Goal: Information Seeking & Learning: Learn about a topic

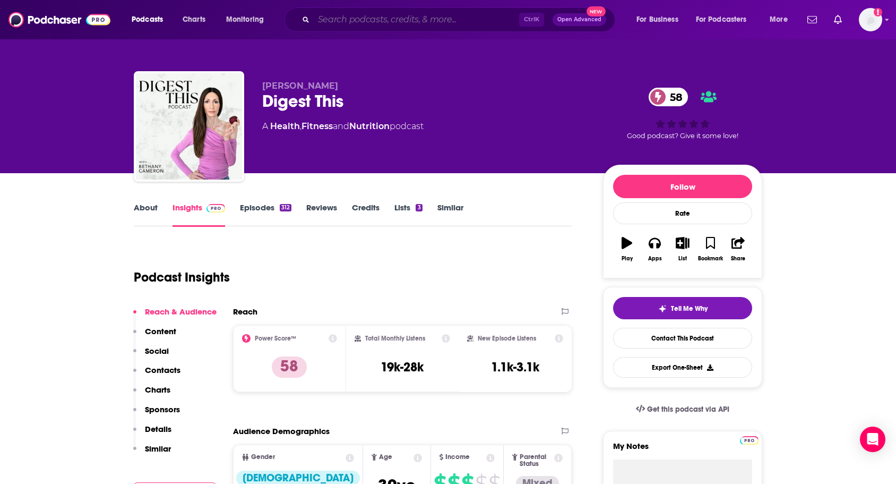
click at [349, 17] on input "Search podcasts, credits, & more..." at bounding box center [416, 19] width 205 height 17
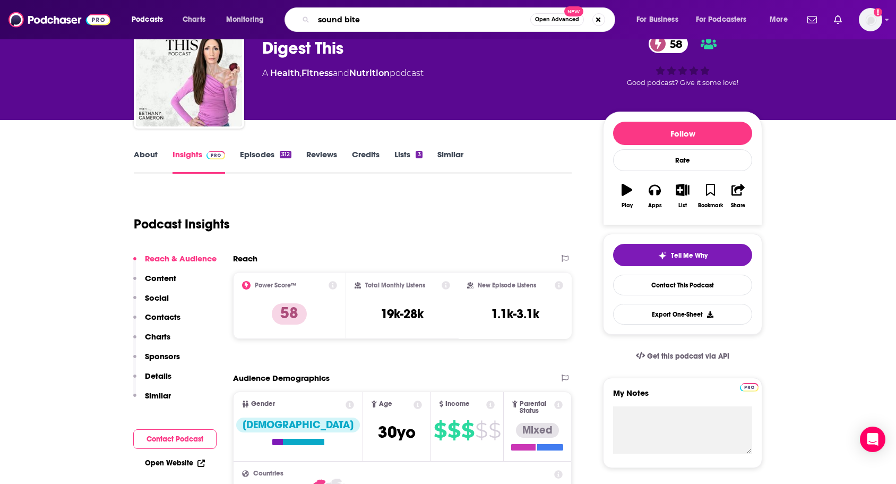
type input "sound bites"
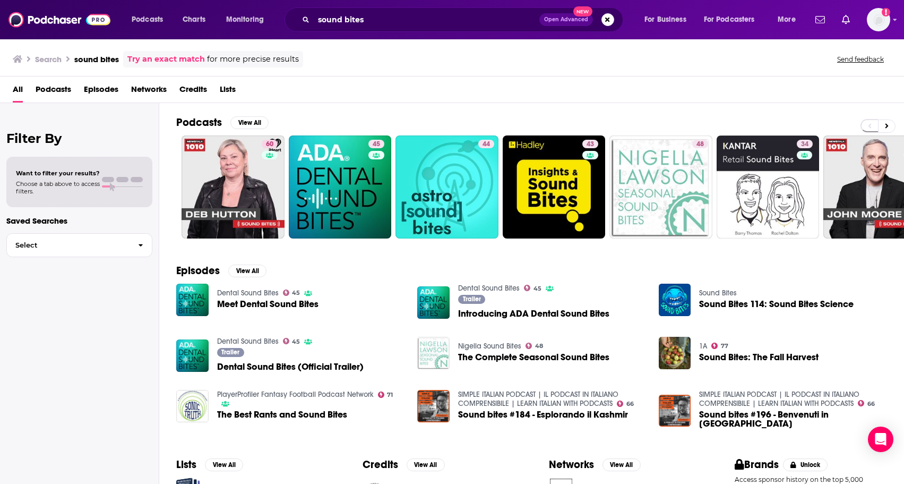
drag, startPoint x: 80, startPoint y: 361, endPoint x: 434, endPoint y: 20, distance: 492.5
click at [79, 361] on div "Filter By Want to filter your results? Choose a tab above to access filters. Sa…" at bounding box center [79, 345] width 159 height 484
click at [368, 24] on input "sound bites" at bounding box center [427, 19] width 226 height 17
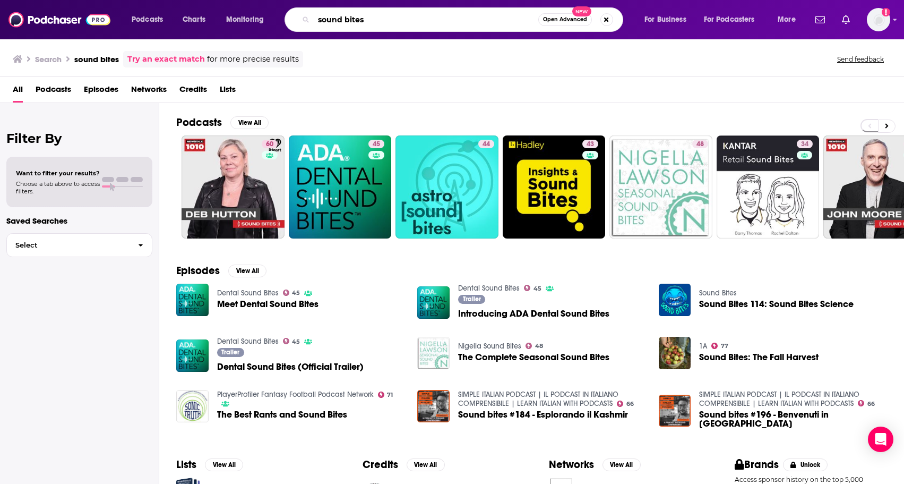
drag, startPoint x: 381, startPoint y: 17, endPoint x: 238, endPoint y: 11, distance: 142.9
click at [238, 13] on div "Podcasts Charts Monitoring sound bites Open Advanced New For Business For Podca…" at bounding box center [465, 19] width 682 height 24
type input "the doctor's podcast"
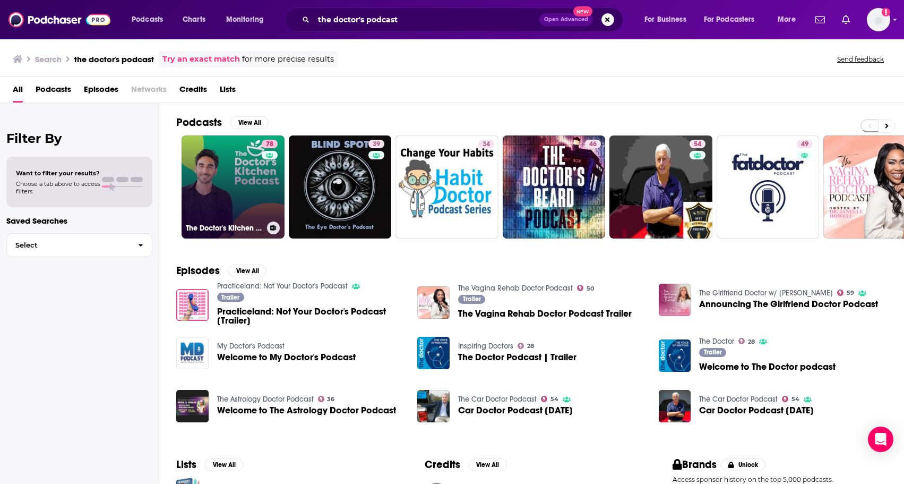
click at [224, 212] on link "78 The Doctor's Kitchen Podcast" at bounding box center [233, 186] width 103 height 103
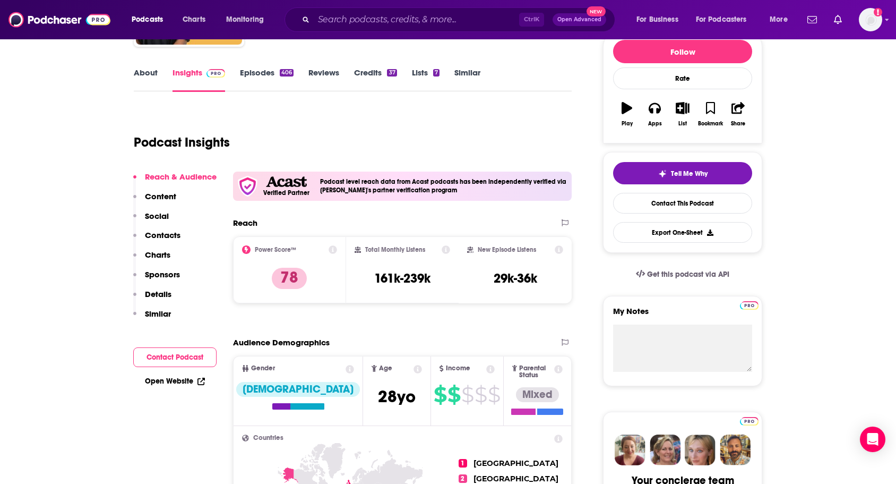
scroll to position [53, 0]
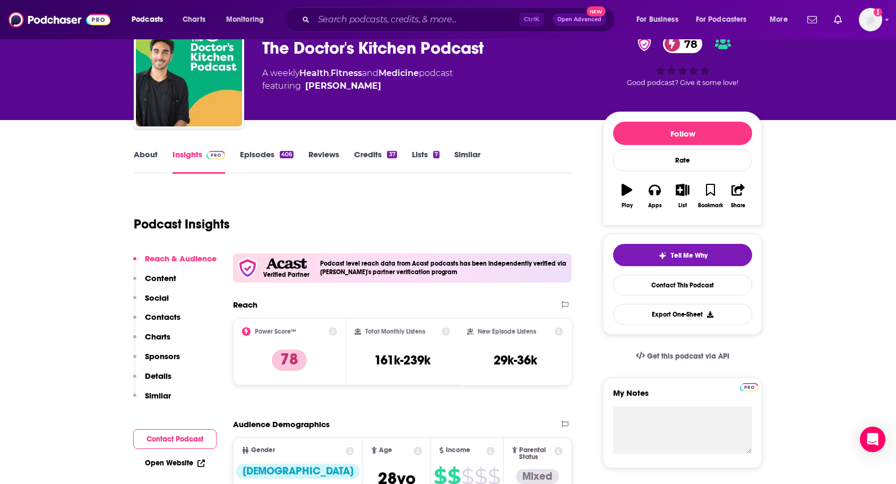
drag, startPoint x: 386, startPoint y: 89, endPoint x: 372, endPoint y: 92, distance: 14.8
click at [372, 92] on div "[PERSON_NAME] • Acast The Doctor's Kitchen Podcast 78 A weekly Health , Fitness…" at bounding box center [424, 70] width 324 height 85
copy span "[PERSON_NAME]"
drag, startPoint x: 104, startPoint y: 254, endPoint x: 181, endPoint y: 143, distance: 135.8
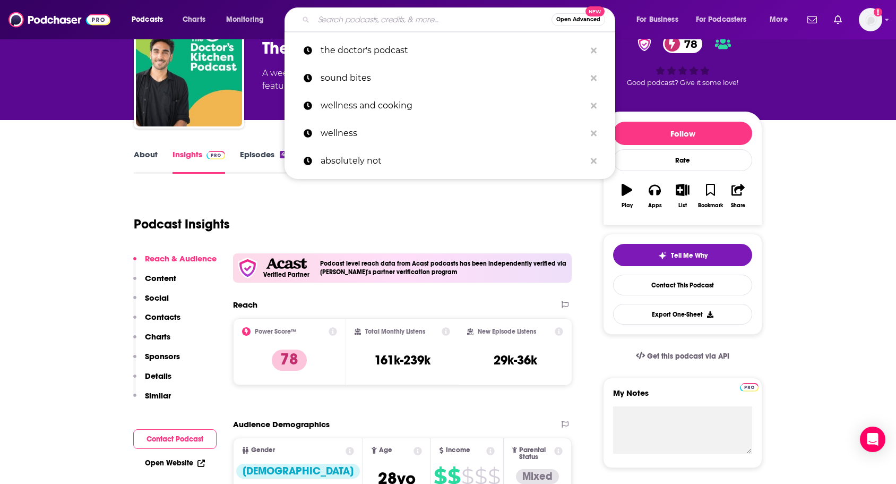
click at [414, 21] on input "Search podcasts, credits, & more..." at bounding box center [433, 19] width 238 height 17
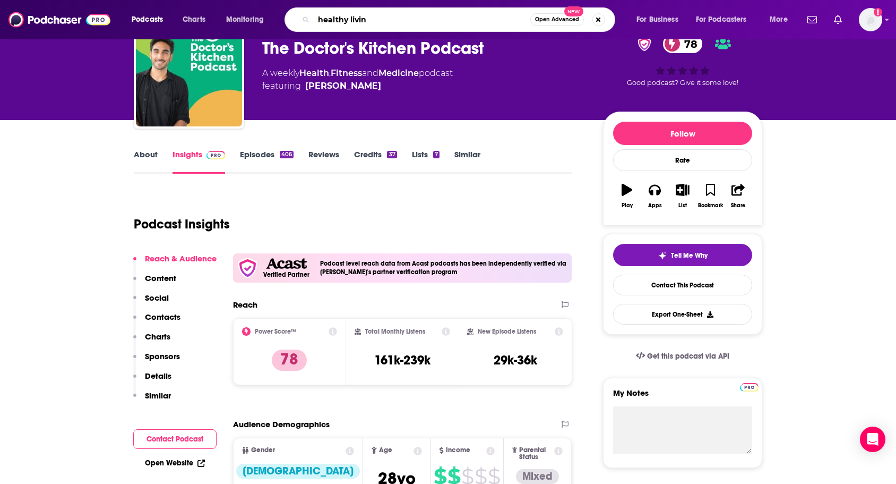
type input "healthy living"
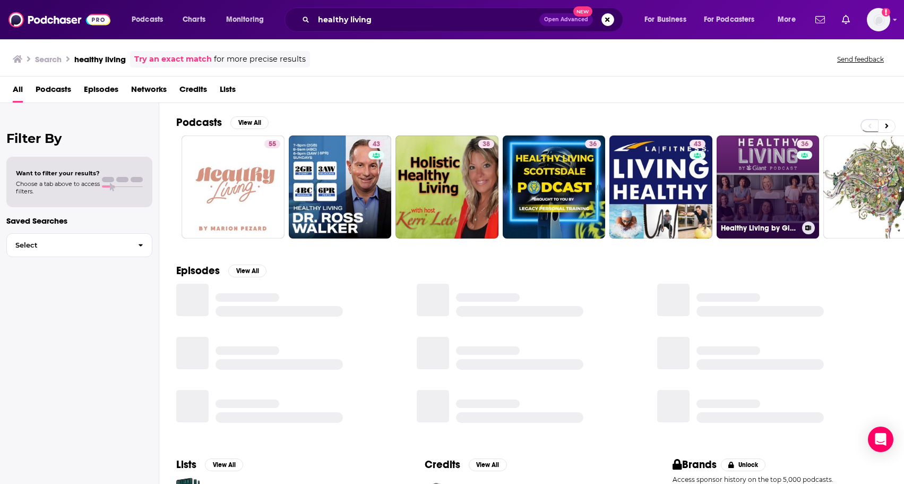
click at [770, 182] on link "36 Healthy Living by Giant Podcast" at bounding box center [768, 186] width 103 height 103
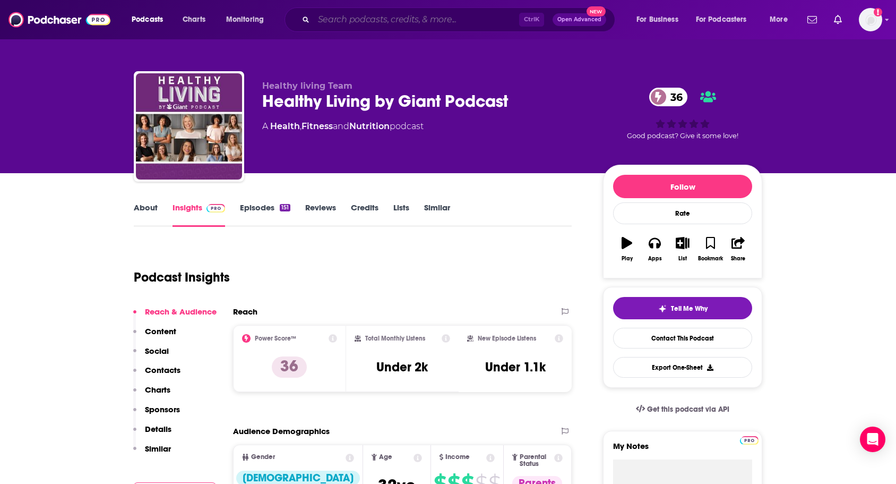
click at [359, 20] on input "Search podcasts, credits, & more..." at bounding box center [416, 19] width 205 height 17
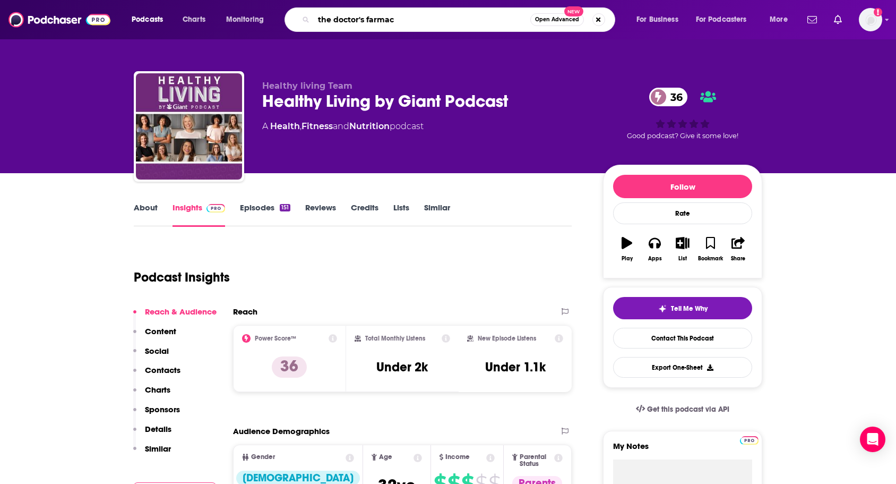
type input "the doctor's farmacy"
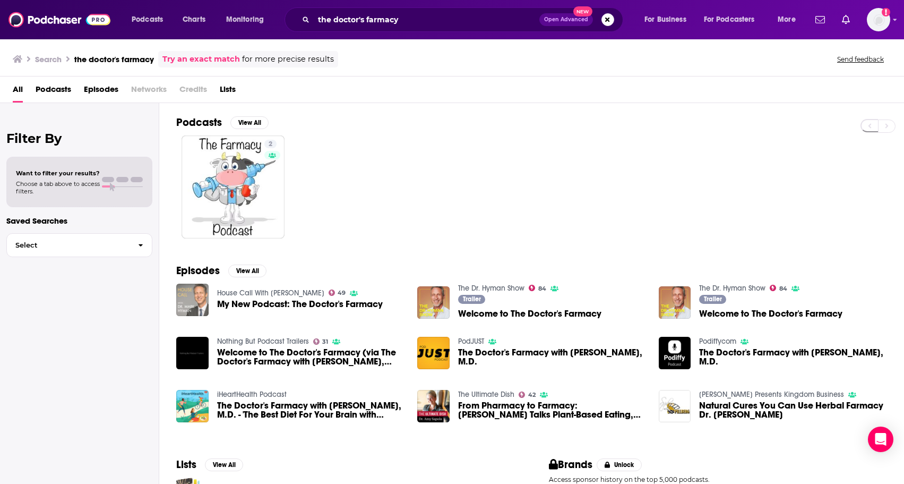
click at [195, 304] on img "My New Podcast: The Doctor's Farmacy" at bounding box center [192, 299] width 32 height 32
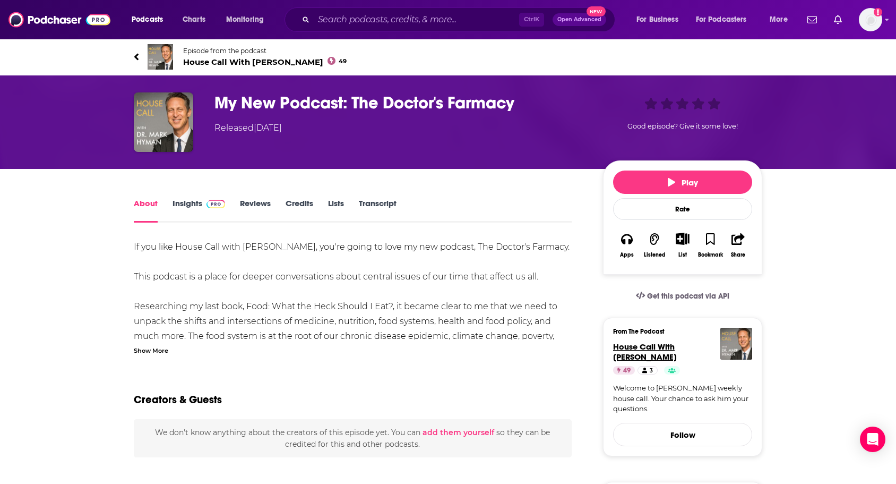
click at [650, 350] on span "House Call With [PERSON_NAME]" at bounding box center [645, 351] width 64 height 20
click at [418, 106] on h1 "My New Podcast: The Doctor's Farmacy" at bounding box center [400, 102] width 372 height 21
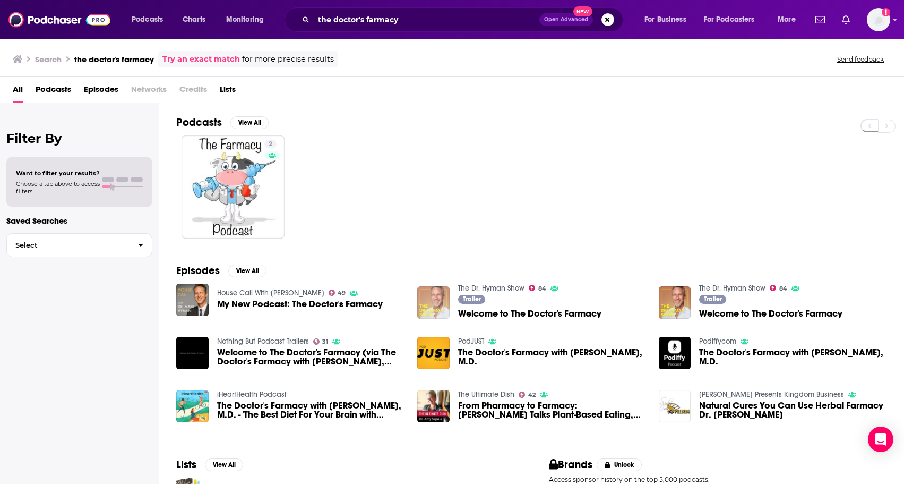
click at [426, 304] on img "Welcome to The Doctor's Farmacy" at bounding box center [433, 302] width 32 height 32
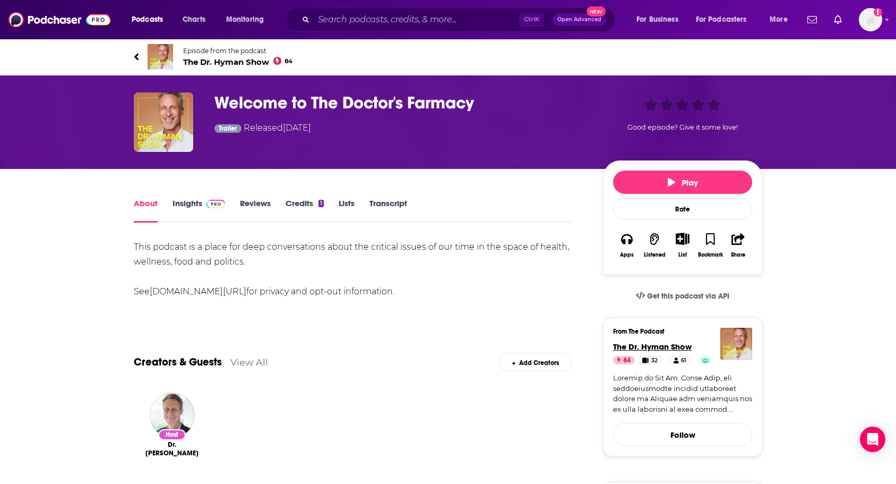
click at [639, 346] on span "The Dr. Hyman Show" at bounding box center [652, 346] width 79 height 10
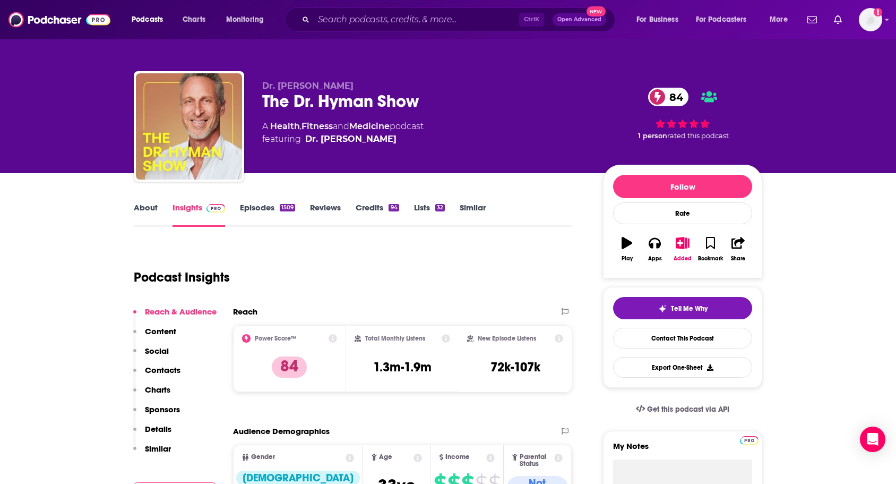
click at [156, 326] on p "Content" at bounding box center [160, 331] width 31 height 10
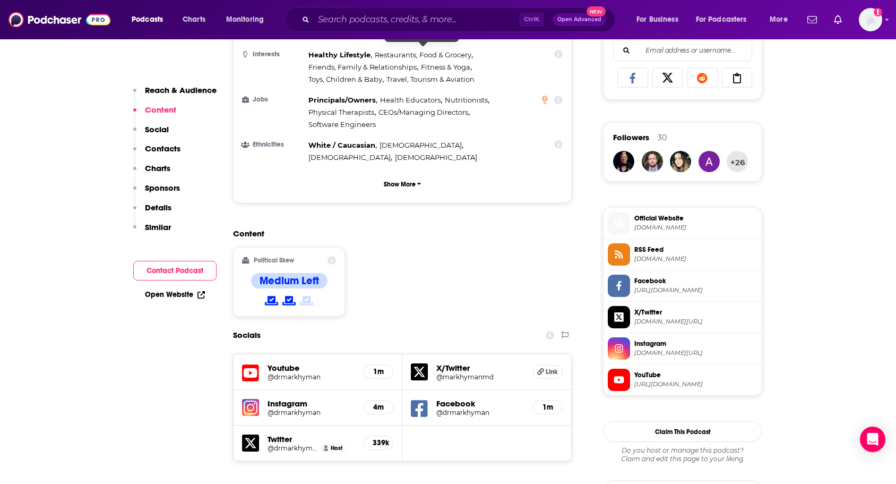
scroll to position [700, 0]
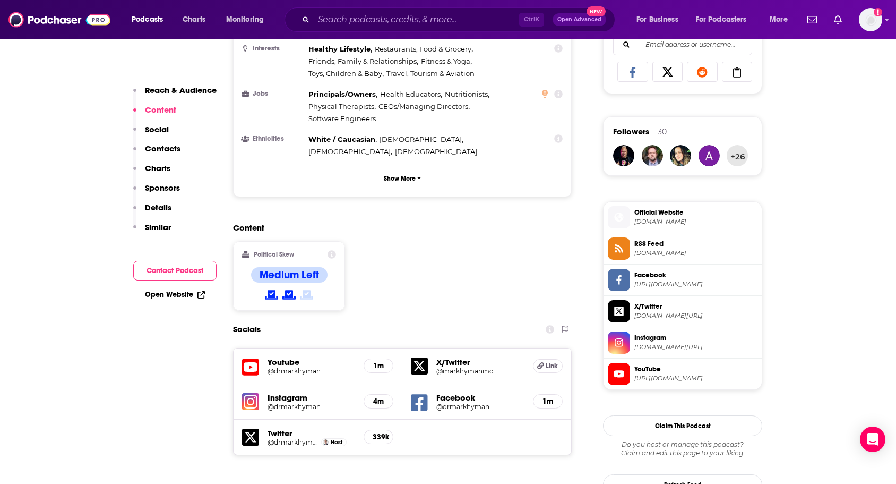
click at [294, 402] on h5 "@drmarkhyman" at bounding box center [312, 406] width 88 height 8
click at [553, 222] on div "Content Political Skew Medium Left" at bounding box center [402, 270] width 339 height 97
click at [500, 222] on div "Content Political Skew Medium Left" at bounding box center [402, 270] width 339 height 97
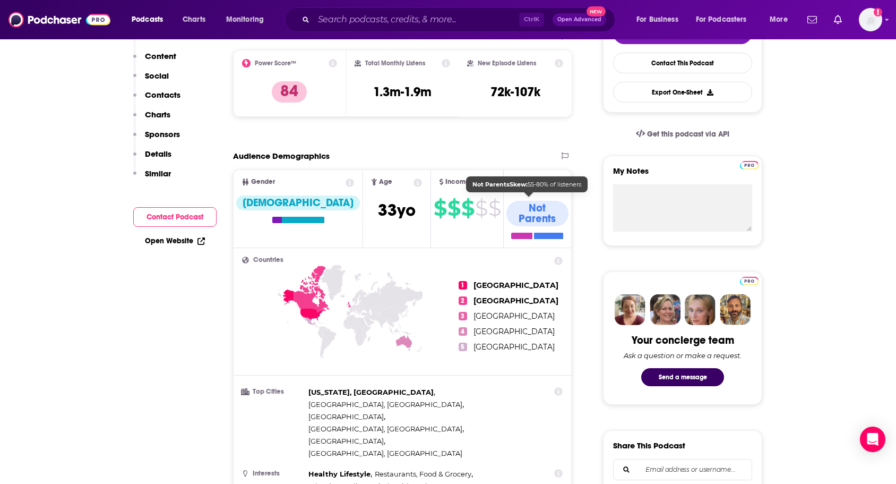
scroll to position [0, 0]
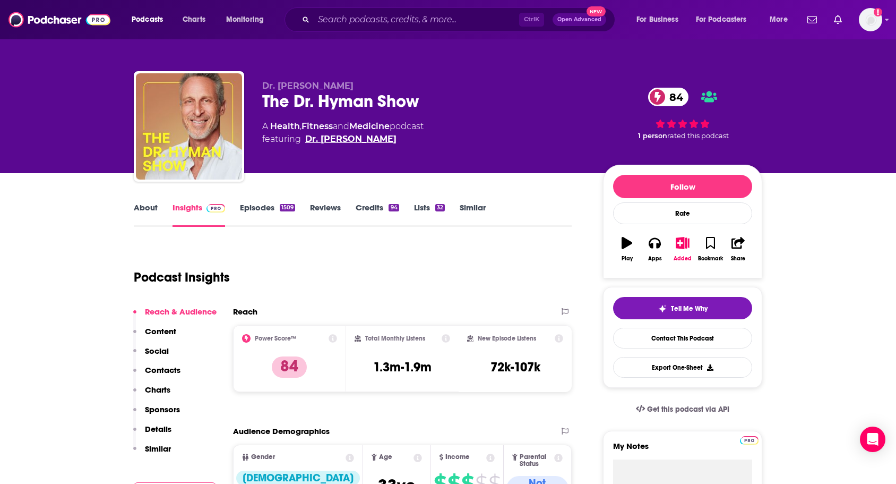
click at [324, 137] on link "Dr. [PERSON_NAME]" at bounding box center [350, 139] width 91 height 13
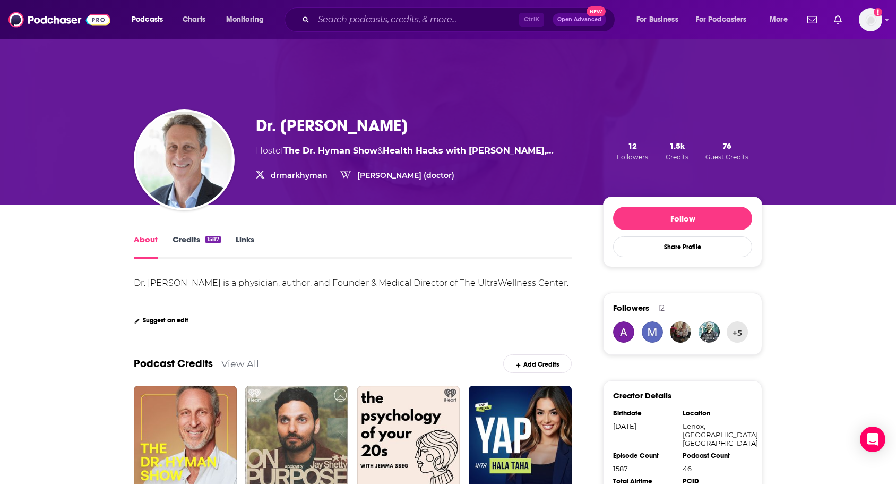
drag, startPoint x: 88, startPoint y: 325, endPoint x: 332, endPoint y: 46, distance: 371.3
click at [365, 16] on input "Search podcasts, credits, & more..." at bounding box center [416, 19] width 205 height 17
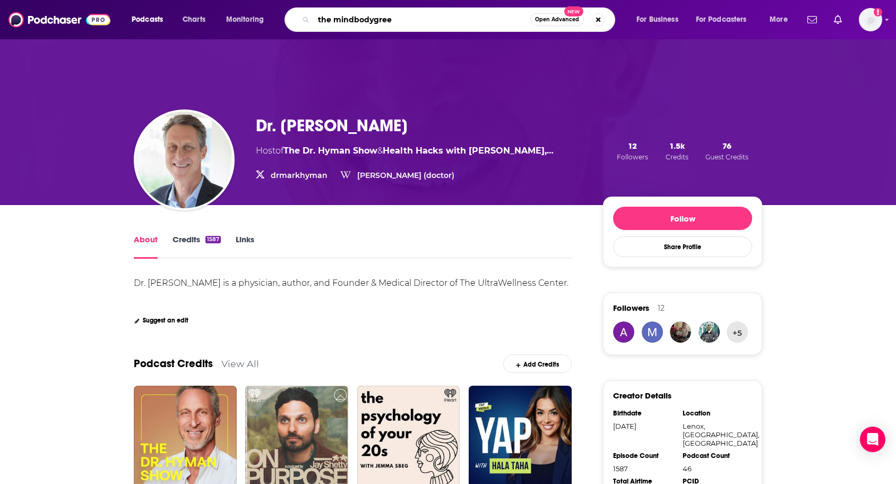
type input "the mindbodygreen"
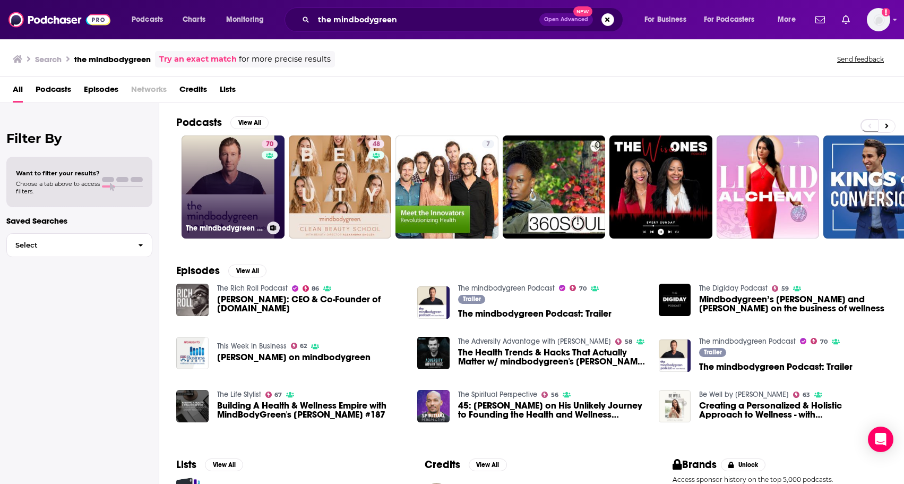
click at [228, 211] on link "70 The mindbodygreen Podcast" at bounding box center [233, 186] width 103 height 103
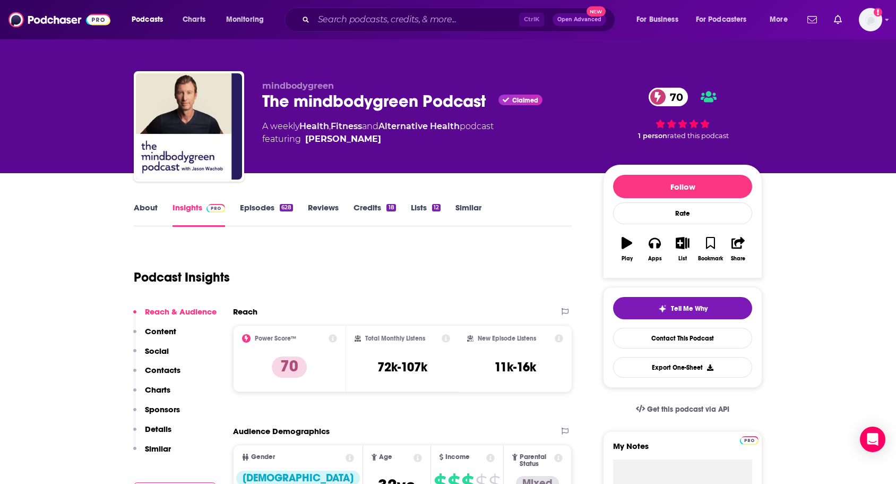
click at [153, 329] on p "Content" at bounding box center [160, 331] width 31 height 10
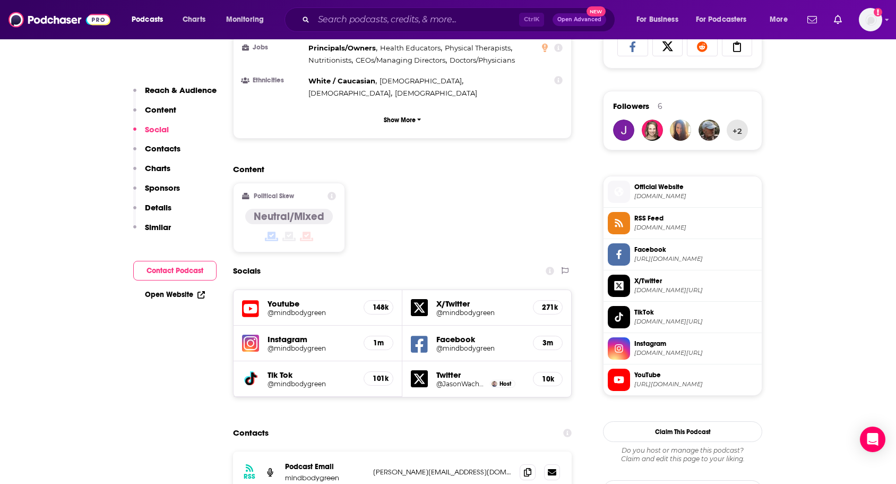
scroll to position [740, 0]
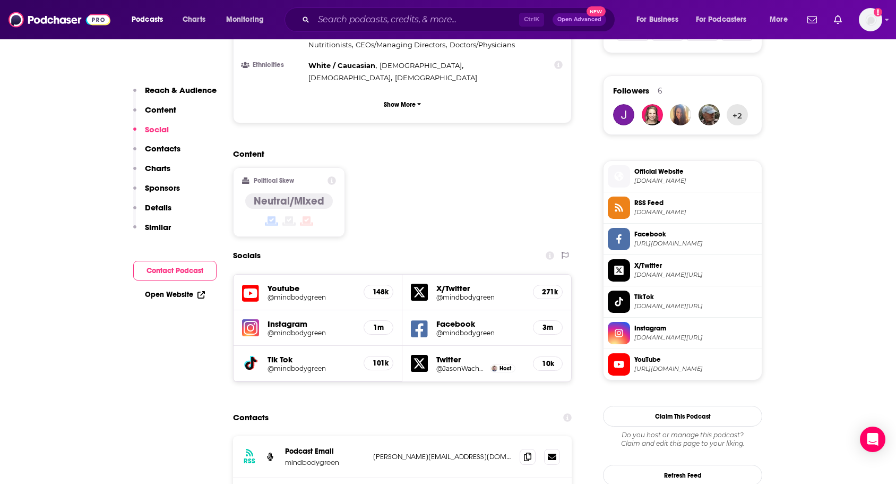
click at [681, 331] on span "Instagram" at bounding box center [695, 328] width 123 height 10
click at [358, 21] on input "Search podcasts, credits, & more..." at bounding box center [416, 19] width 205 height 17
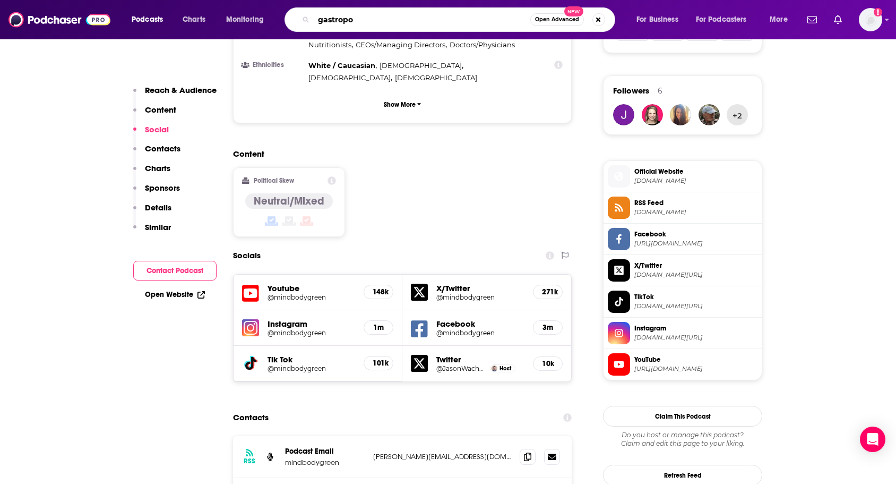
type input "gastropod"
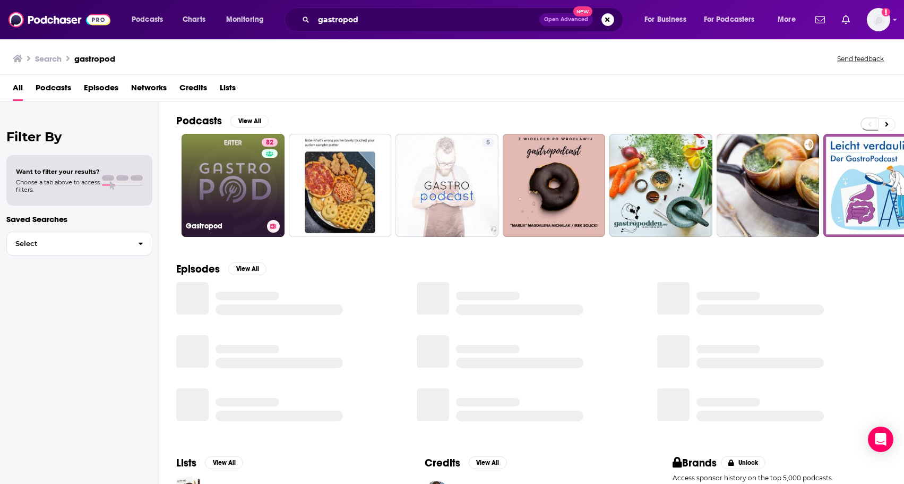
click at [238, 211] on link "82 Gastropod" at bounding box center [233, 185] width 103 height 103
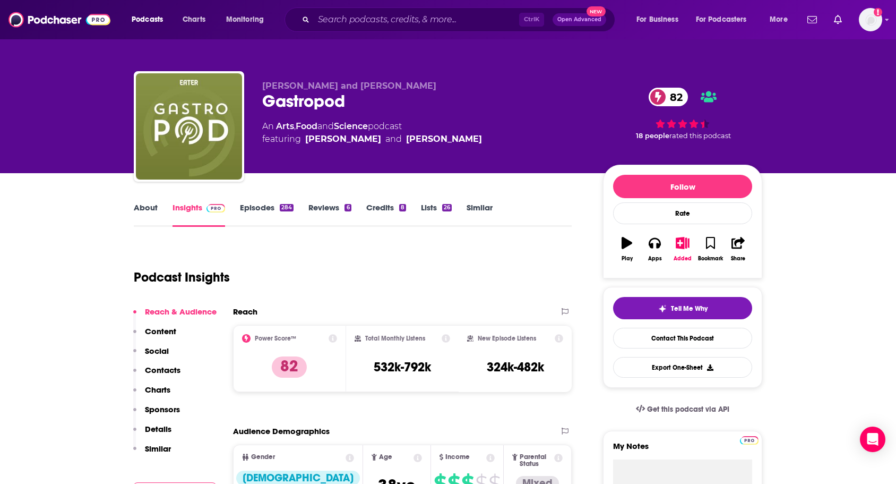
click at [167, 327] on p "Content" at bounding box center [160, 331] width 31 height 10
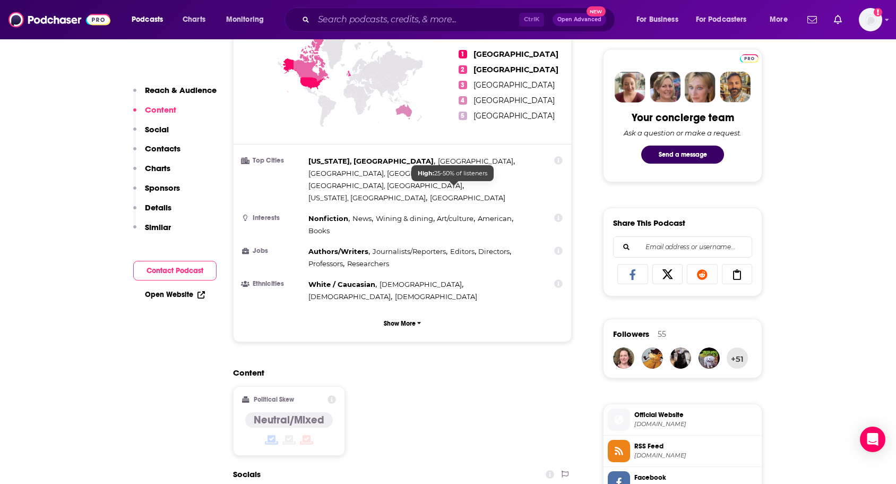
scroll to position [675, 0]
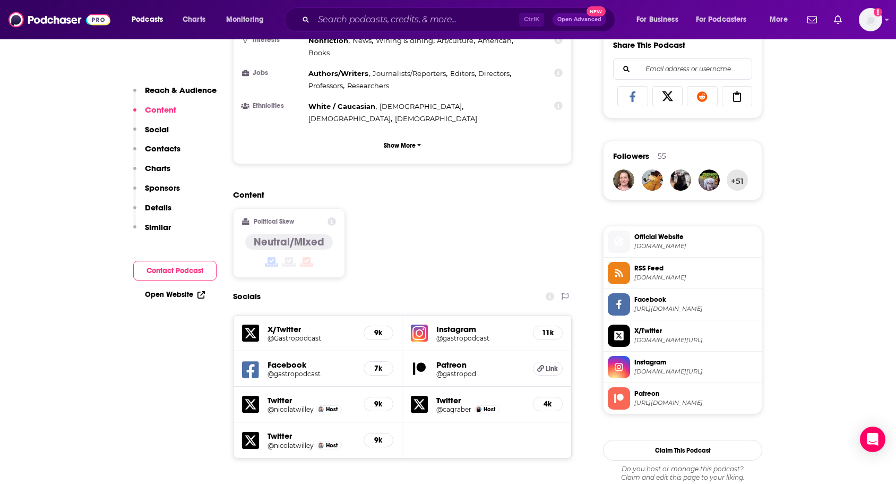
click at [666, 370] on span "[DOMAIN_NAME][URL]" at bounding box center [695, 371] width 123 height 8
